Goal: Navigation & Orientation: Find specific page/section

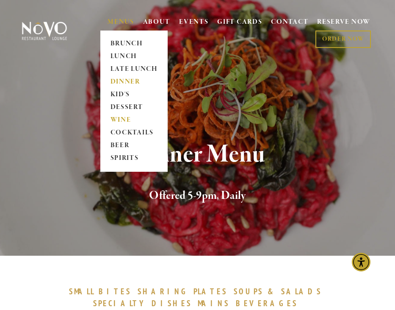
click at [124, 121] on link "WINE" at bounding box center [134, 120] width 53 height 13
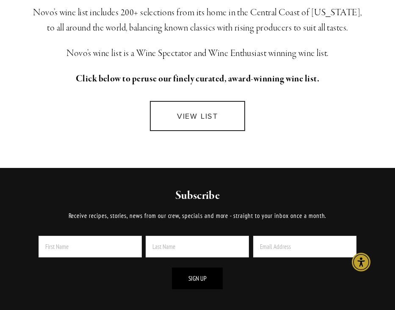
scroll to position [212, 0]
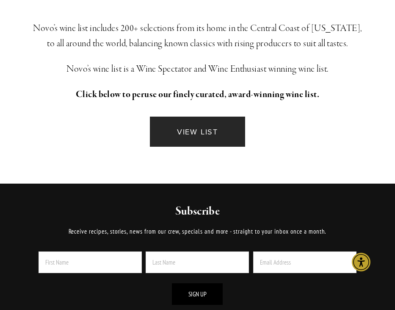
click at [212, 133] on link "VIEW LIST" at bounding box center [198, 132] width 96 height 30
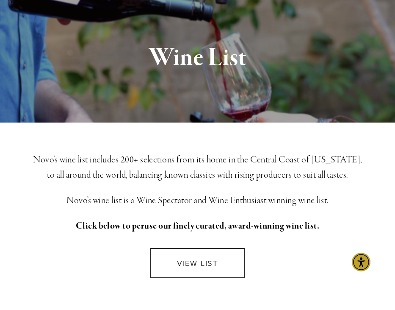
scroll to position [0, 0]
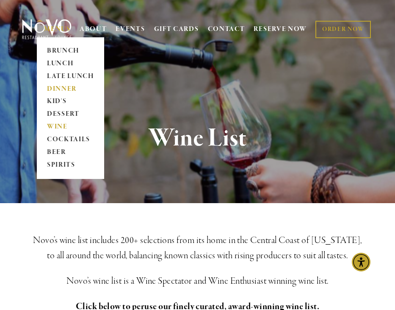
click at [61, 90] on link "DINNER" at bounding box center [70, 89] width 53 height 13
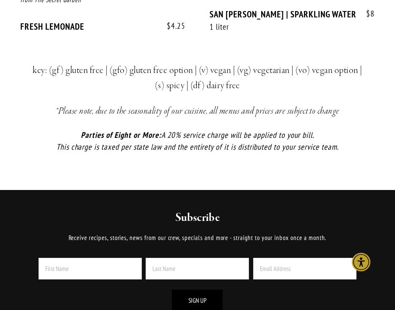
scroll to position [2246, 0]
